Goal: Task Accomplishment & Management: Use online tool/utility

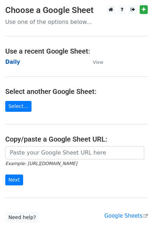
click at [10, 60] on strong "Daily" at bounding box center [12, 62] width 15 height 6
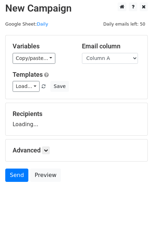
scroll to position [4, 0]
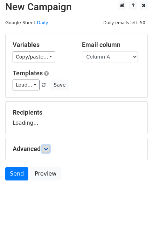
click at [46, 148] on icon at bounding box center [46, 149] width 4 height 4
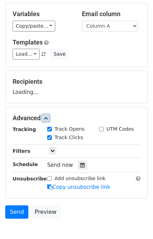
scroll to position [66, 0]
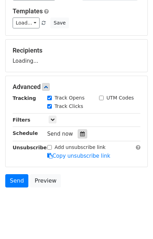
click at [80, 132] on icon at bounding box center [82, 133] width 5 height 5
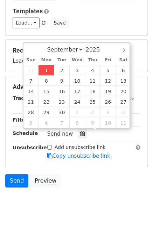
type input "2025-09-01 13:51"
type input "01"
type input "51"
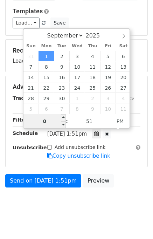
type input "01"
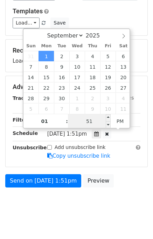
click at [84, 122] on input "51" at bounding box center [89, 121] width 43 height 14
type input "55"
type input "2025-09-01 13:55"
click at [120, 184] on div "Send on Sep 1 at 1:51pm Preview" at bounding box center [76, 182] width 153 height 17
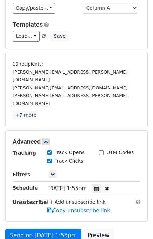
scroll to position [98, 0]
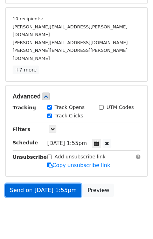
click at [35, 183] on link "Send on Sep 1 at 1:55pm" at bounding box center [43, 189] width 76 height 13
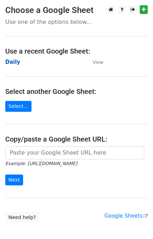
click at [14, 61] on strong "Daily" at bounding box center [12, 62] width 15 height 6
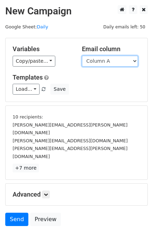
click at [113, 61] on select "Column A Column B Column C Column D Column E" at bounding box center [110, 61] width 56 height 11
select select "Column B"
click at [82, 56] on select "Column A Column B Column C Column D Column E" at bounding box center [110, 61] width 56 height 11
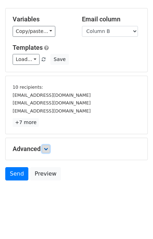
click at [48, 147] on icon at bounding box center [46, 149] width 4 height 4
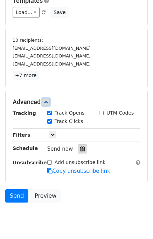
scroll to position [78, 0]
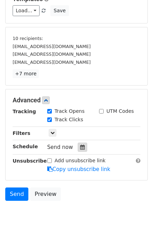
click at [78, 149] on div at bounding box center [82, 146] width 9 height 9
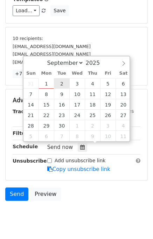
type input "2025-09-02 12:00"
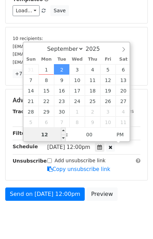
scroll to position [72, 0]
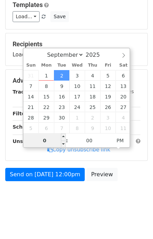
type input "02"
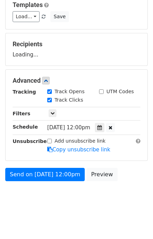
type input "2025-09-02 14:00"
click at [120, 175] on div "Send on Sep 2 at 12:00pm Preview" at bounding box center [76, 176] width 153 height 17
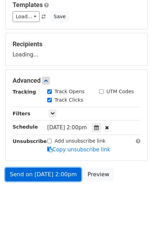
click at [54, 170] on link "Send on Sep 2 at 2:00pm" at bounding box center [43, 174] width 76 height 13
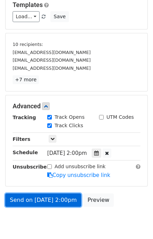
click at [50, 201] on link "Send on Sep 2 at 2:00pm" at bounding box center [43, 199] width 76 height 13
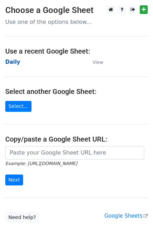
click at [18, 61] on strong "Daily" at bounding box center [12, 62] width 15 height 6
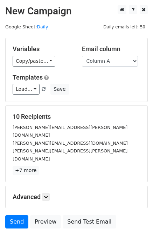
drag, startPoint x: 99, startPoint y: 61, endPoint x: 101, endPoint y: 69, distance: 8.9
click at [99, 61] on select "Column A Column B Column C Column D Column E" at bounding box center [110, 61] width 56 height 11
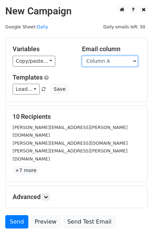
click at [107, 60] on select "Column A Column B Column C Column D Column E" at bounding box center [110, 61] width 56 height 11
select select "Column C"
click at [82, 56] on select "Column A Column B Column C Column D Column E" at bounding box center [110, 61] width 56 height 11
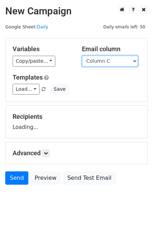
scroll to position [4, 0]
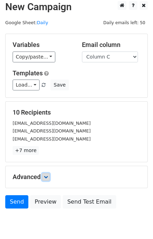
click at [47, 173] on link at bounding box center [46, 177] width 8 height 8
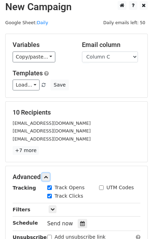
scroll to position [81, 0]
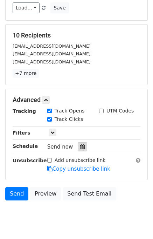
click at [80, 146] on icon at bounding box center [82, 146] width 5 height 5
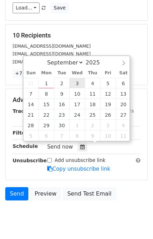
type input "2025-09-03 12:00"
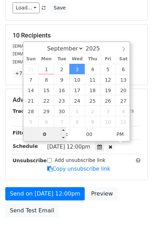
type input "03"
type input "2025-09-03 15:00"
click at [119, 194] on div "Send on Sep 3 at 12:00pm Preview Send Test Email" at bounding box center [76, 204] width 153 height 34
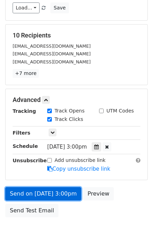
click at [53, 189] on link "Send on Sep 3 at 3:00pm" at bounding box center [43, 193] width 76 height 13
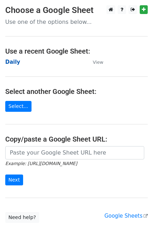
click at [13, 65] on strong "Daily" at bounding box center [12, 62] width 15 height 6
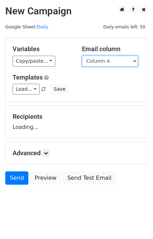
click at [100, 62] on select "Column A Column B Column C Column D Column E" at bounding box center [110, 61] width 56 height 11
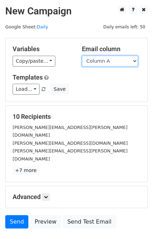
click at [106, 61] on select "Column A Column B Column C Column D Column E" at bounding box center [110, 61] width 56 height 11
select select "Column D"
click at [82, 56] on select "Column A Column B Column C Column D Column E" at bounding box center [110, 61] width 56 height 11
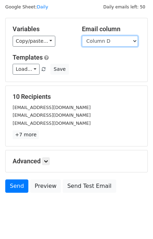
scroll to position [32, 0]
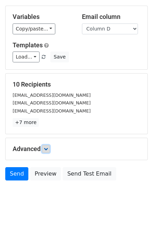
click at [45, 147] on icon at bounding box center [46, 149] width 4 height 4
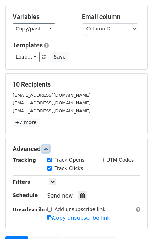
scroll to position [99, 0]
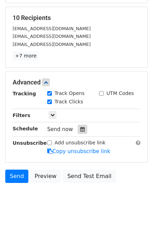
click at [80, 127] on icon at bounding box center [82, 129] width 5 height 5
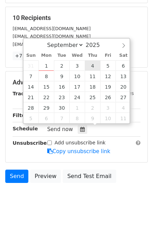
type input "2025-09-04 12:00"
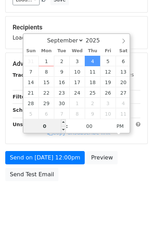
type input "04"
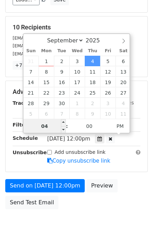
scroll to position [99, 0]
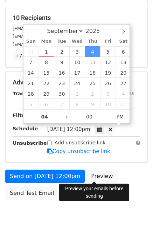
type input "2025-09-04 16:00"
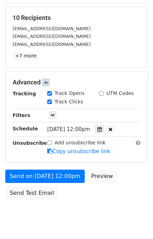
click at [130, 182] on div "Send on Sep 4 at 12:00pm Preview Send Test Email" at bounding box center [76, 186] width 153 height 34
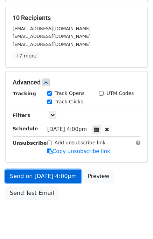
click at [48, 175] on link "Send on Sep 4 at 4:00pm" at bounding box center [43, 175] width 76 height 13
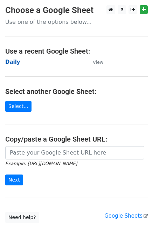
click at [16, 62] on strong "Daily" at bounding box center [12, 62] width 15 height 6
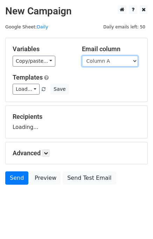
click at [101, 62] on select "Column A Column B Column C Column D Column E" at bounding box center [110, 61] width 56 height 11
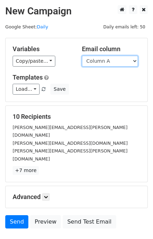
click at [111, 56] on select "Column A Column B Column C Column D Column E" at bounding box center [110, 61] width 56 height 11
select select "Column E"
click at [82, 56] on select "Column A Column B Column C Column D Column E" at bounding box center [110, 61] width 56 height 11
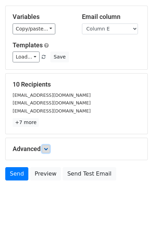
click at [50, 146] on link at bounding box center [46, 149] width 8 height 8
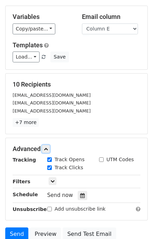
scroll to position [84, 0]
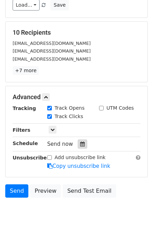
click at [80, 142] on icon at bounding box center [82, 143] width 5 height 5
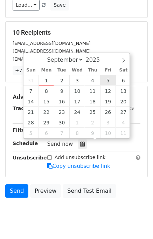
type input "[DATE] 12:00"
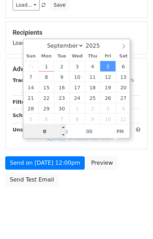
type input "05"
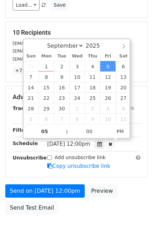
type input "[DATE] 17:00"
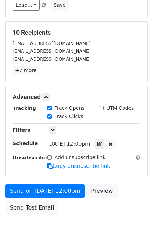
click at [119, 194] on div "Send on [DATE] 12:00pm Preview Send Test Email" at bounding box center [76, 201] width 153 height 34
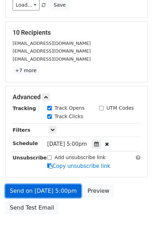
click at [37, 186] on link "Send on [DATE] 5:00pm" at bounding box center [43, 190] width 76 height 13
